Goal: Task Accomplishment & Management: Complete application form

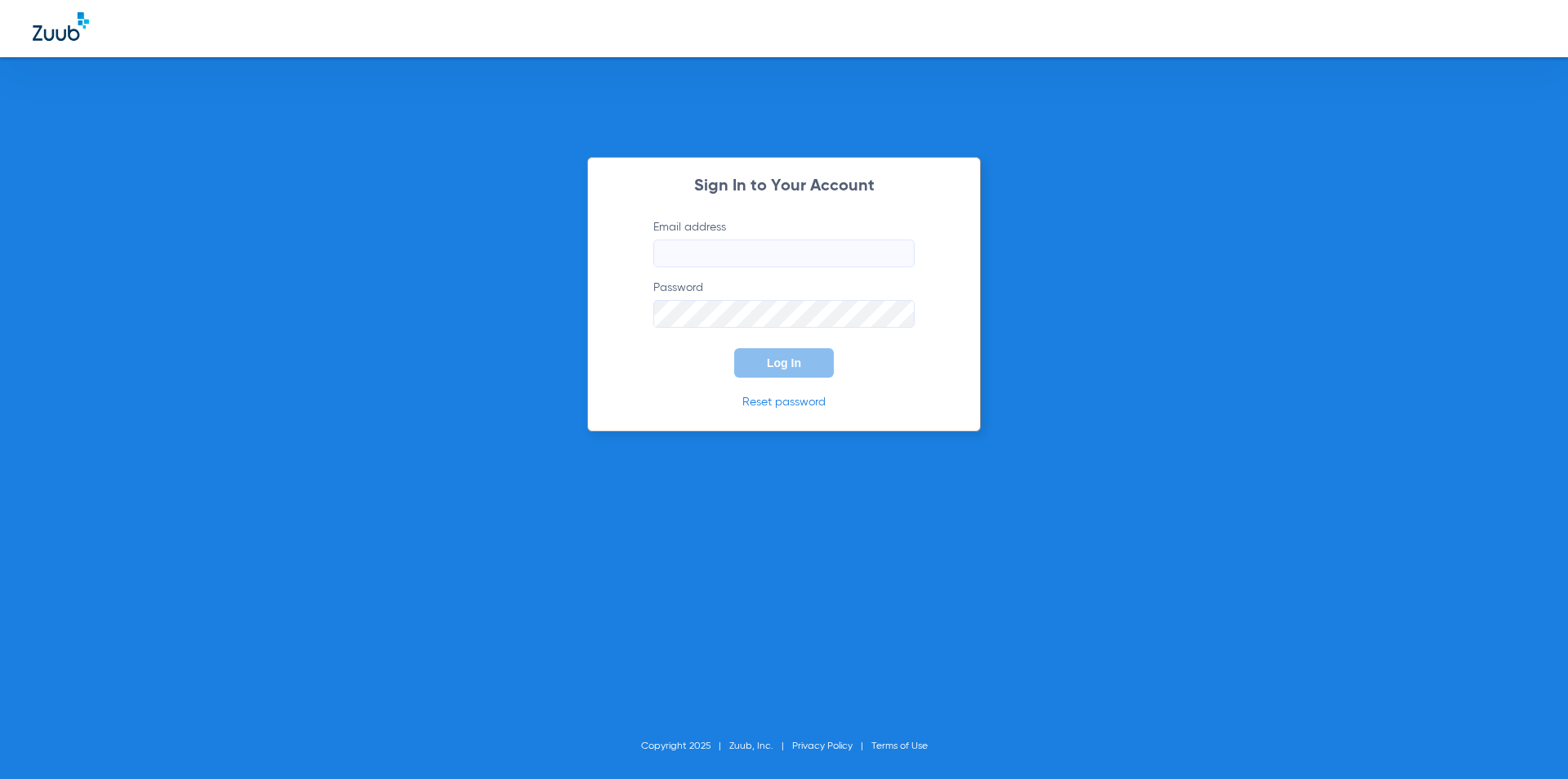
type input "[EMAIL_ADDRESS][DOMAIN_NAME]"
click at [783, 374] on button "Log In" at bounding box center [784, 362] width 100 height 29
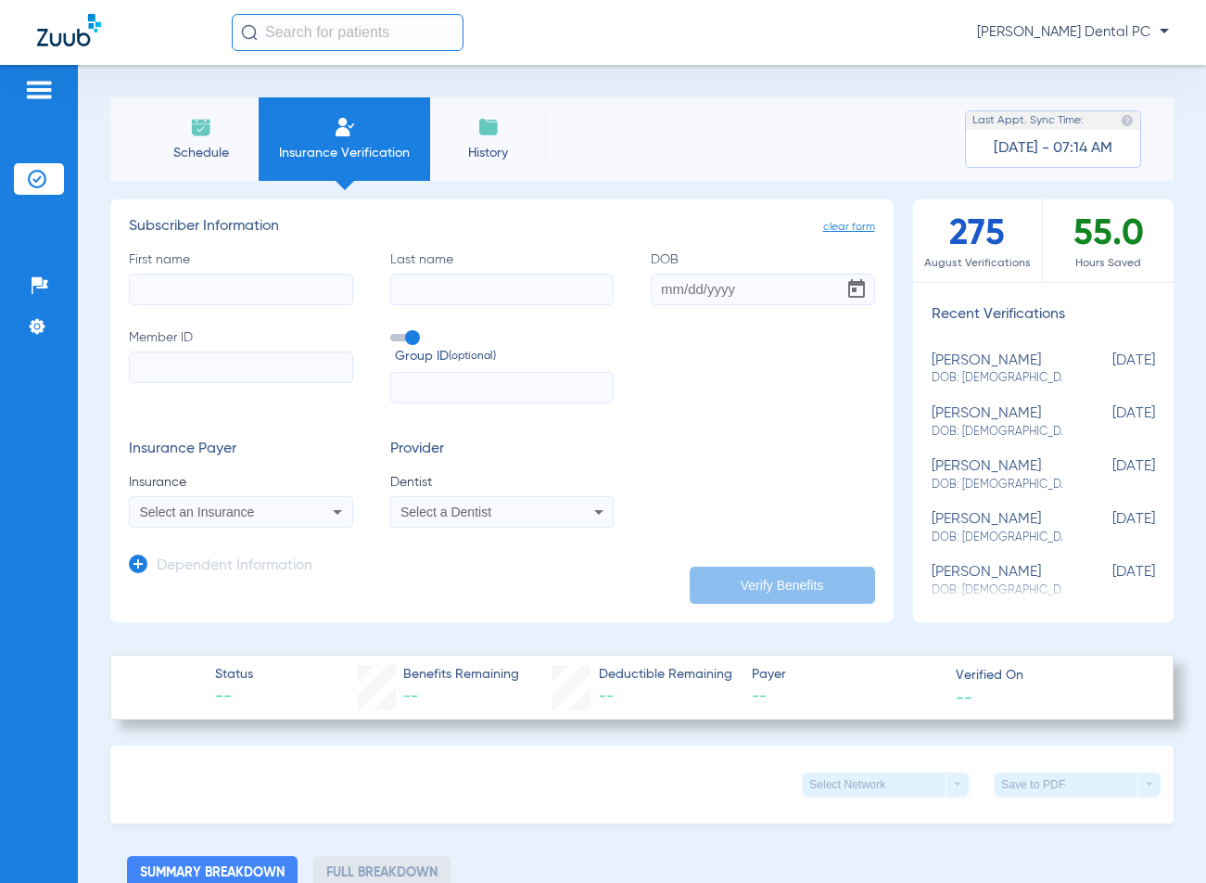
click at [218, 290] on input "First name" at bounding box center [241, 290] width 224 height 32
type input "[PERSON_NAME]"
click at [502, 299] on input "Last name" at bounding box center [502, 290] width 224 height 32
type input "[PERSON_NAME]"
click at [709, 290] on input "DOB" at bounding box center [763, 290] width 224 height 32
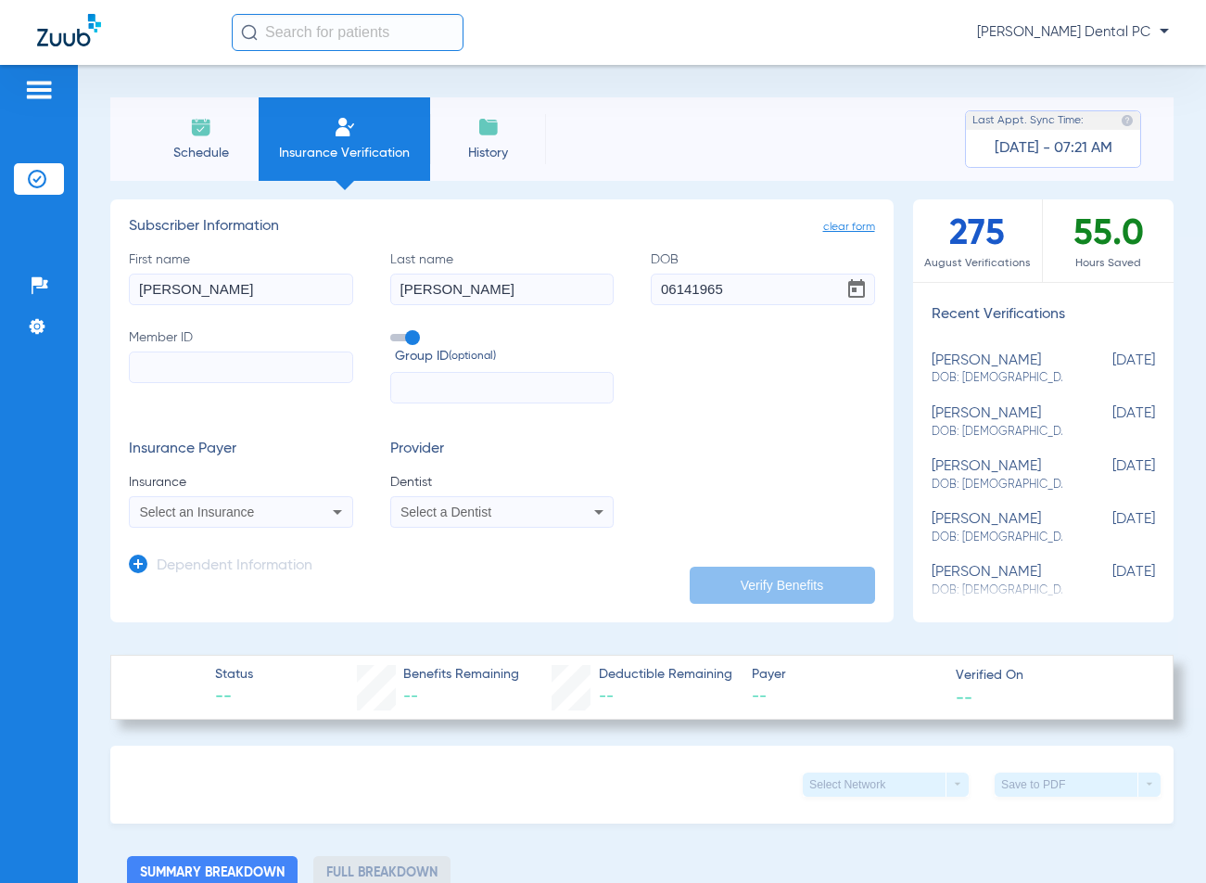
type input "[DATE]"
click at [223, 357] on input "Member ID" at bounding box center [241, 367] width 224 height 32
